Goal: Transaction & Acquisition: Purchase product/service

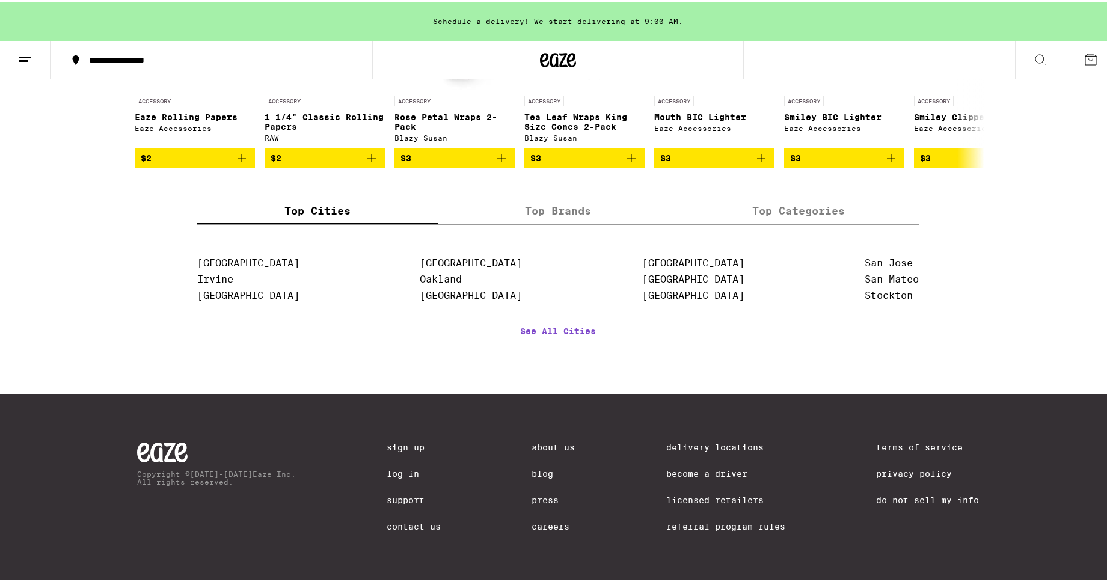
click at [726, 442] on link "Delivery Locations" at bounding box center [725, 445] width 119 height 10
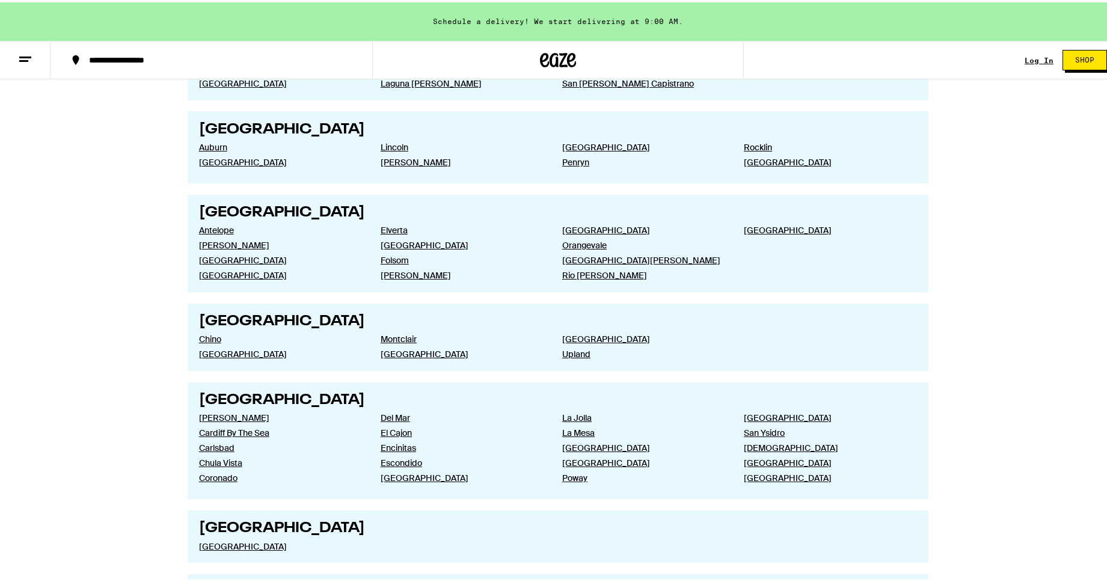
scroll to position [1584, 0]
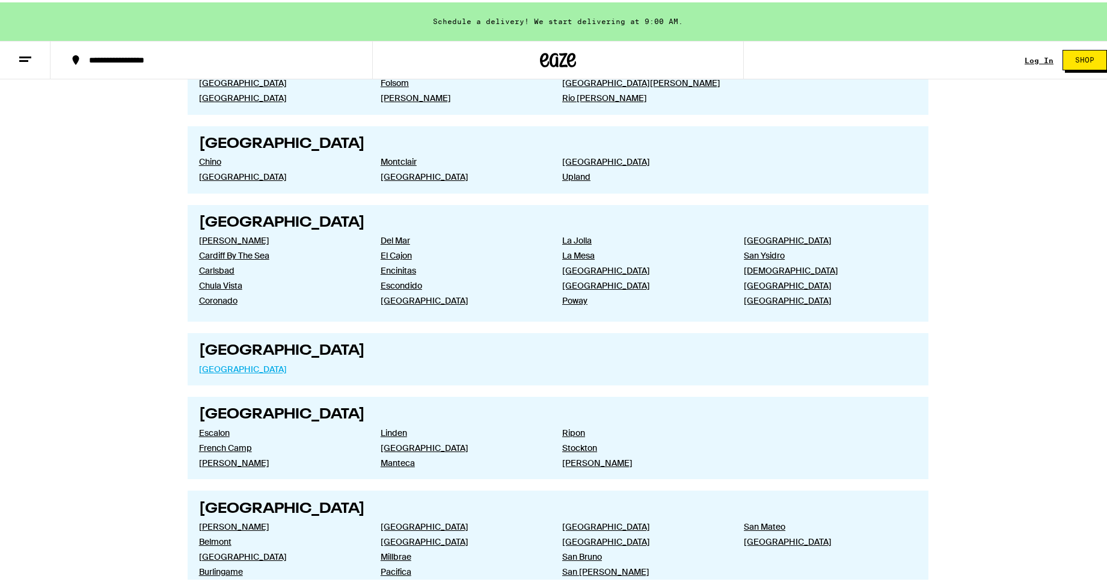
click at [234, 370] on link "[GEOGRAPHIC_DATA]" at bounding box center [280, 366] width 162 height 11
